Goal: Task Accomplishment & Management: Complete application form

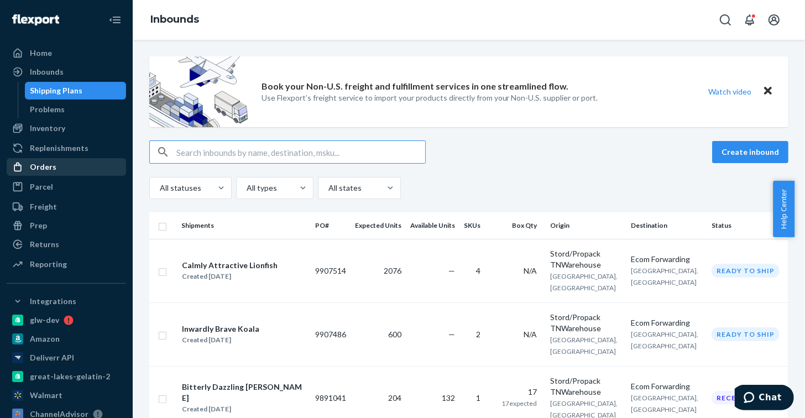
click at [59, 166] on div "Orders" at bounding box center [66, 166] width 117 height 15
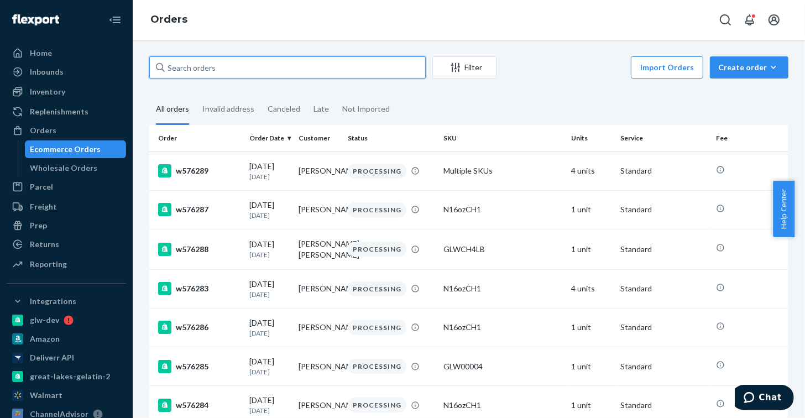
click at [209, 66] on input "text" at bounding box center [287, 67] width 277 height 22
paste input "w573619"
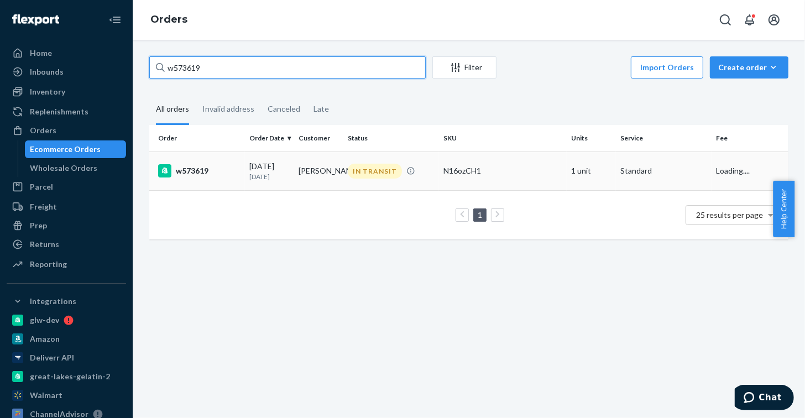
type input "w573619"
click at [173, 168] on div "w573619" at bounding box center [199, 170] width 82 height 13
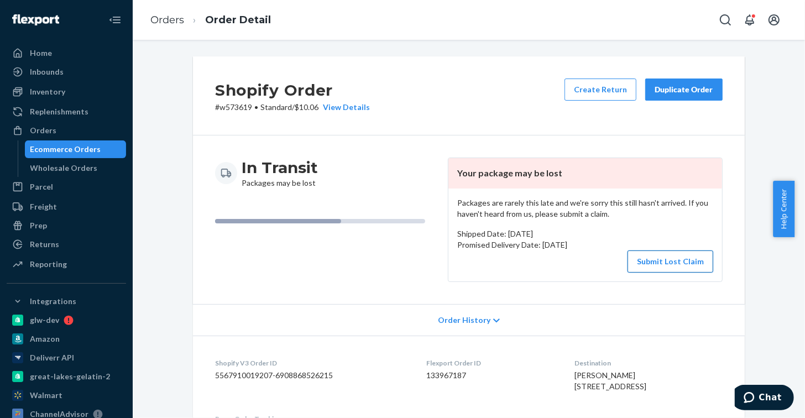
click at [682, 263] on button "Submit Lost Claim" at bounding box center [671, 262] width 86 height 22
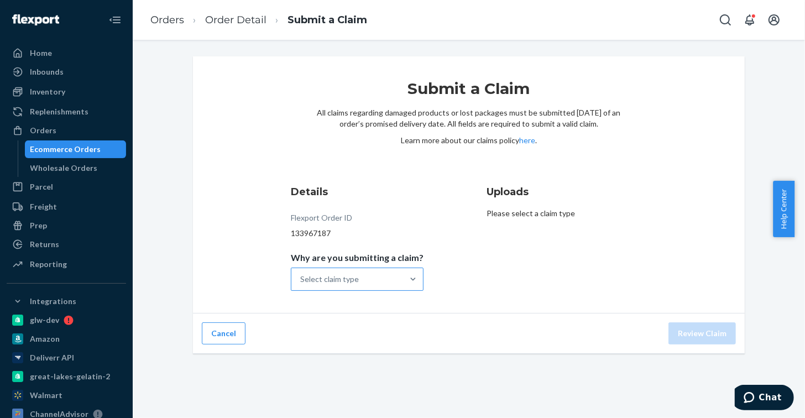
click at [377, 277] on div "Select claim type" at bounding box center [347, 279] width 112 height 22
click at [301, 277] on input "Why are you submitting a claim? Select claim type" at bounding box center [300, 279] width 1 height 11
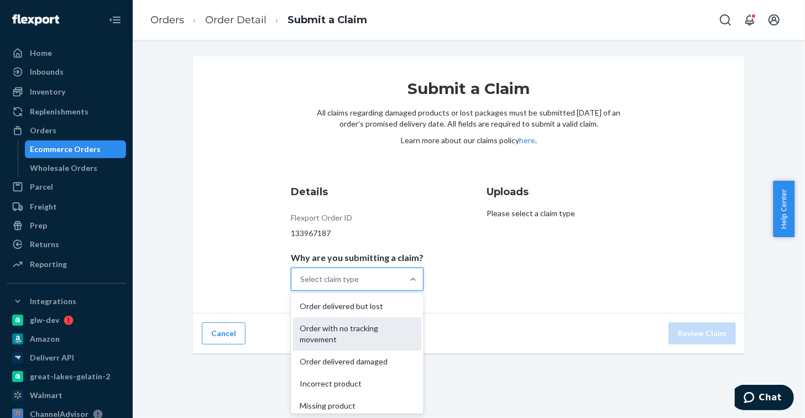
click at [355, 337] on div "Order with no tracking movement" at bounding box center [357, 333] width 128 height 33
click at [301, 285] on input "Why are you submitting a claim? option Order with no tracking movement focused,…" at bounding box center [300, 279] width 1 height 11
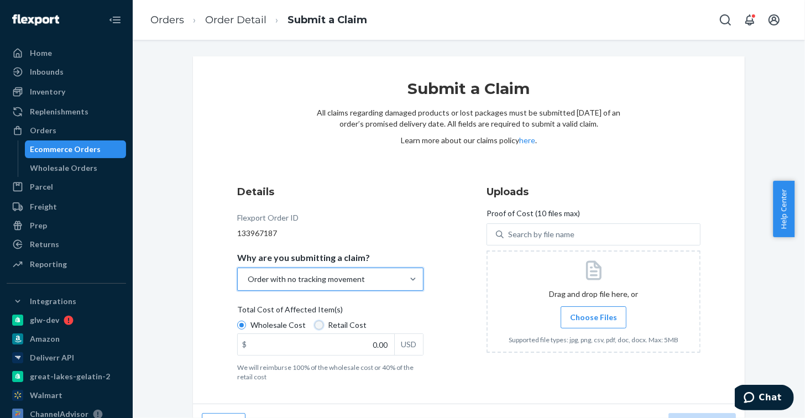
click at [315, 327] on input "Retail Cost" at bounding box center [319, 325] width 9 height 9
radio input "true"
radio input "false"
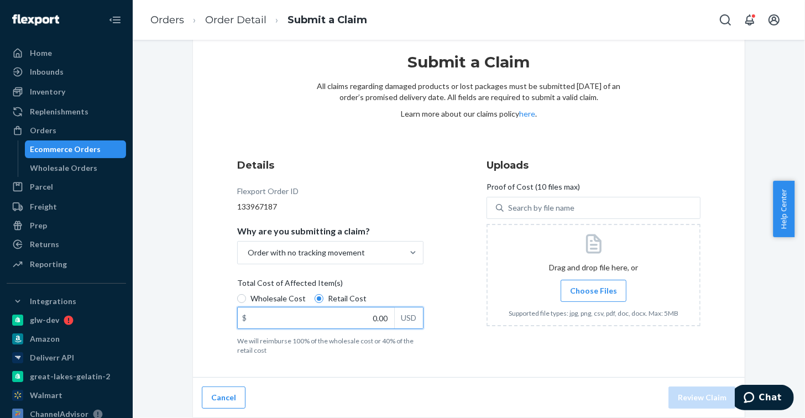
drag, startPoint x: 354, startPoint y: 319, endPoint x: 408, endPoint y: 320, distance: 53.6
click at [408, 320] on div "$ 0.00 USD" at bounding box center [330, 318] width 186 height 22
type input "29.99"
click at [590, 288] on span "Choose Files" at bounding box center [593, 290] width 47 height 11
click at [593, 288] on input "Choose Files" at bounding box center [593, 291] width 1 height 12
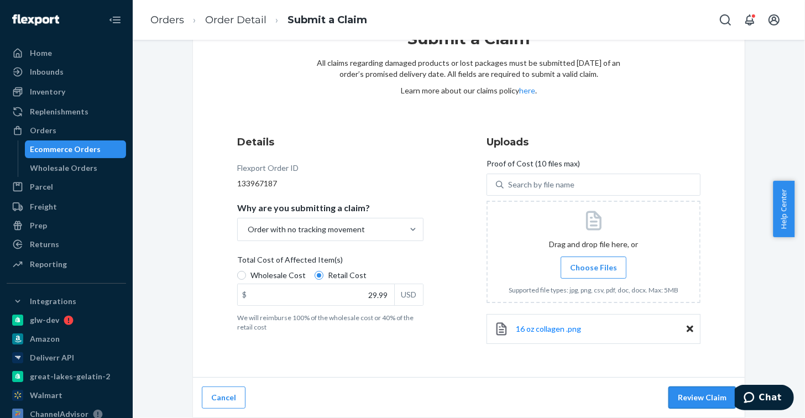
click at [689, 388] on button "Review Claim" at bounding box center [702, 398] width 67 height 22
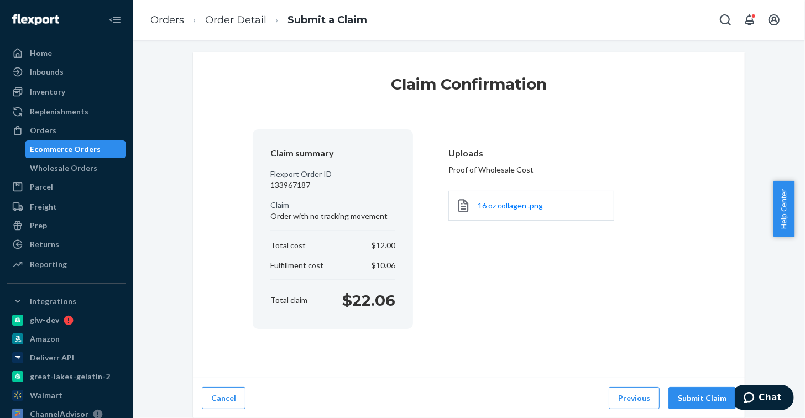
click at [689, 388] on button "Submit Claim" at bounding box center [702, 398] width 67 height 22
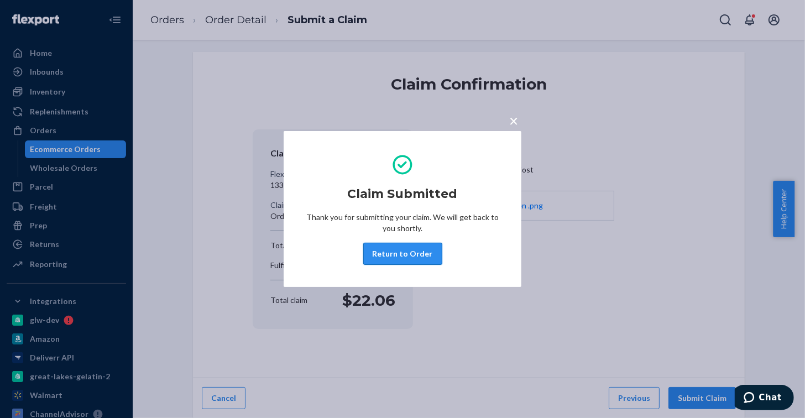
click at [410, 252] on button "Return to Order" at bounding box center [402, 254] width 79 height 22
